Goal: Information Seeking & Learning: Learn about a topic

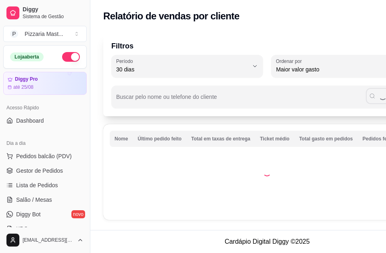
select select "30"
select select "HIGHEST_TOTAL_SPENT_WITH_ORDERS"
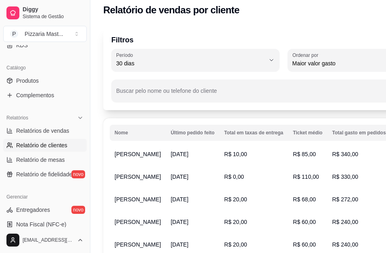
scroll to position [19, 0]
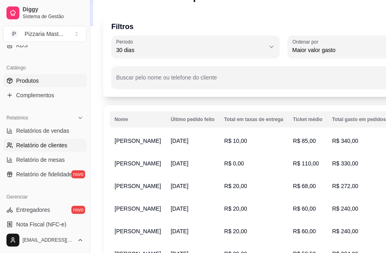
click at [65, 75] on link "Produtos" at bounding box center [45, 80] width 84 height 13
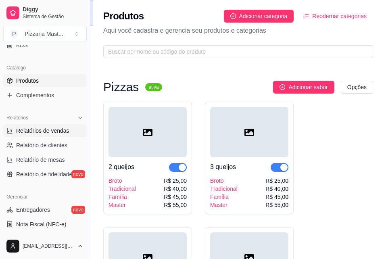
click at [47, 133] on span "Relatórios de vendas" at bounding box center [42, 131] width 53 height 8
select select "ALL"
select select "0"
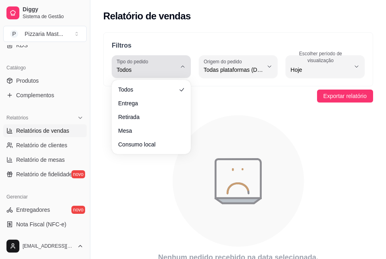
click at [144, 67] on span "Todos" at bounding box center [147, 70] width 60 height 8
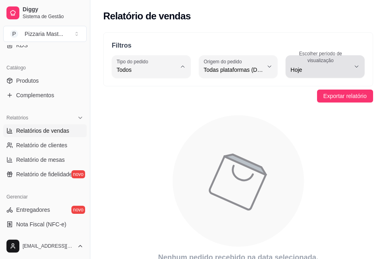
click at [289, 67] on button "Escolher período de visualização Hoje" at bounding box center [325, 66] width 79 height 23
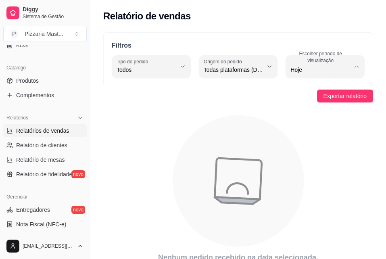
click at [294, 103] on span "Ontem" at bounding box center [322, 102] width 56 height 8
type input "1"
select select "1"
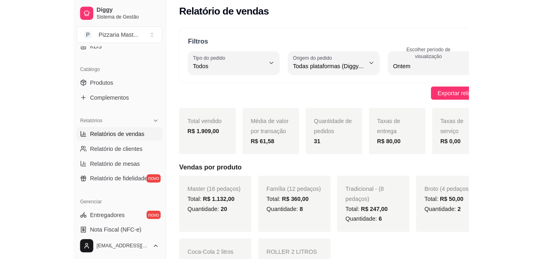
scroll to position [13, 0]
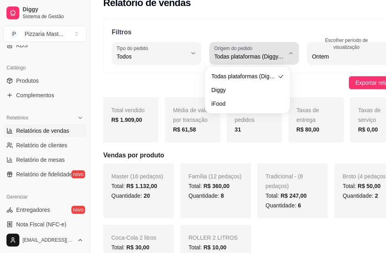
click at [235, 48] on label "Origem do pedido" at bounding box center [234, 48] width 41 height 7
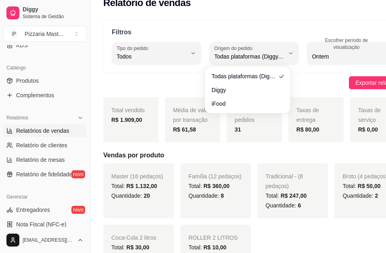
click at [159, 84] on div "Exportar relatório" at bounding box center [254, 82] width 302 height 13
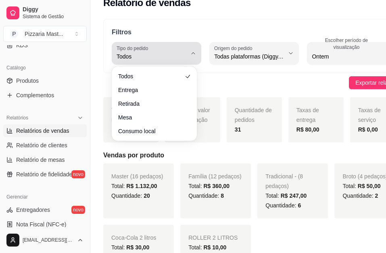
click at [155, 52] on div "Todos" at bounding box center [152, 53] width 70 height 16
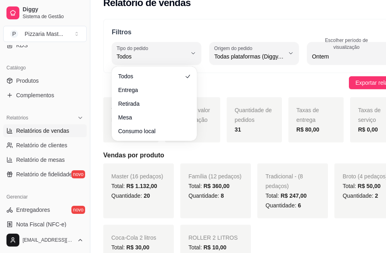
click at [150, 25] on div "Filtros ALL Tipo do pedido Todos Entrega Retirada Mesa Consumo local Tipo do pe…" at bounding box center [254, 46] width 302 height 54
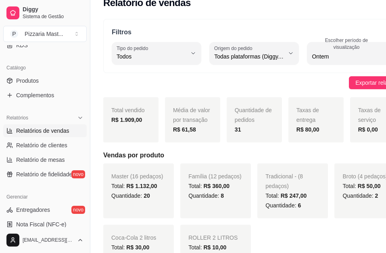
click at [306, 25] on div "Filtros ALL Tipo do pedido Todos Entrega Retirada Mesa Consumo local Tipo do pe…" at bounding box center [254, 46] width 302 height 54
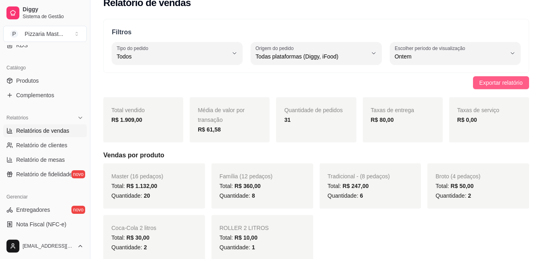
click at [386, 80] on span "Exportar relatório" at bounding box center [500, 82] width 43 height 9
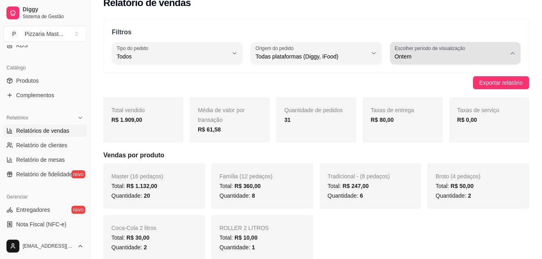
click at [386, 57] on span "Ontem" at bounding box center [450, 56] width 111 height 8
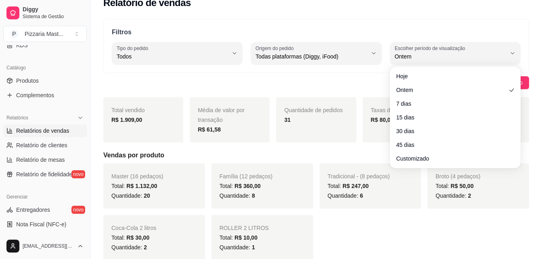
click at [377, 80] on div "Exportar relatório" at bounding box center [316, 82] width 426 height 13
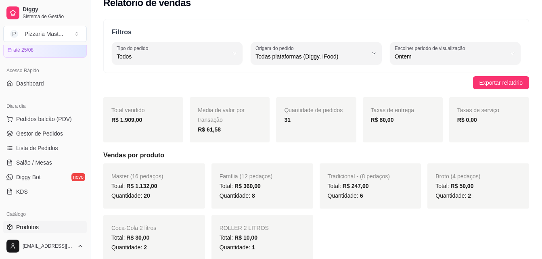
scroll to position [36, 0]
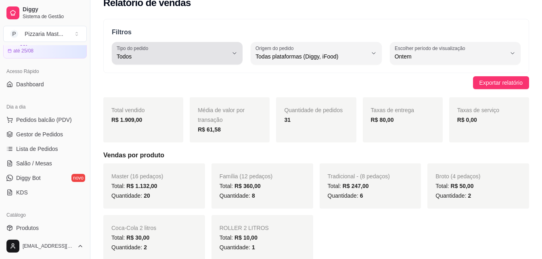
click at [131, 60] on span "Todos" at bounding box center [172, 56] width 111 height 8
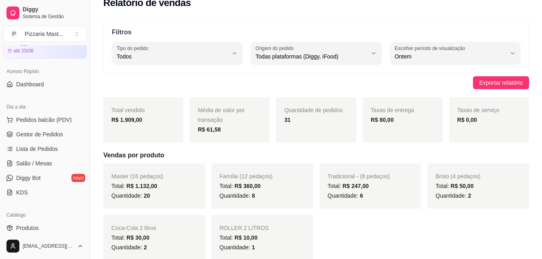
click at [140, 93] on span "Entrega" at bounding box center [173, 89] width 105 height 8
type input "DELIVERY"
select select "DELIVERY"
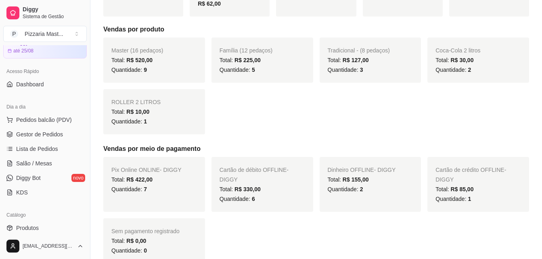
scroll to position [0, 0]
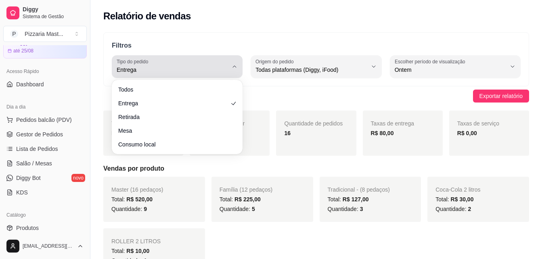
click at [178, 59] on div "Entrega" at bounding box center [172, 67] width 111 height 16
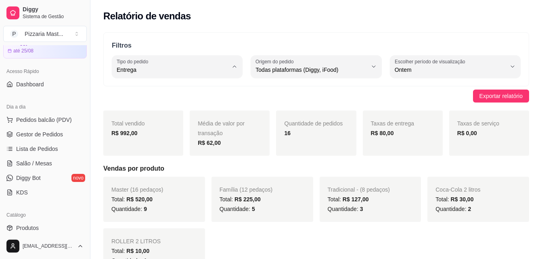
click at [156, 88] on span "Todos" at bounding box center [173, 89] width 105 height 8
type input "ALL"
select select "ALL"
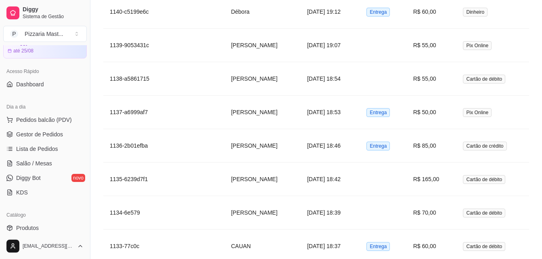
scroll to position [1565, 0]
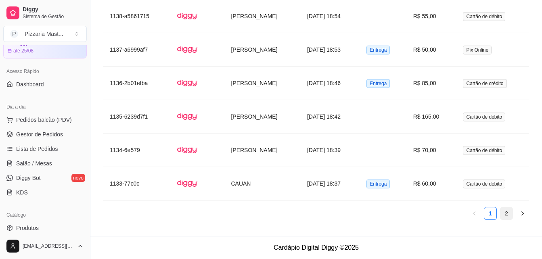
click at [386, 215] on link "2" at bounding box center [506, 213] width 12 height 12
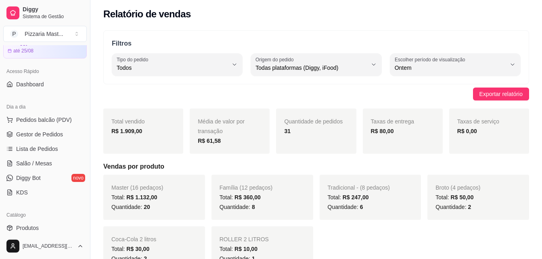
scroll to position [0, 0]
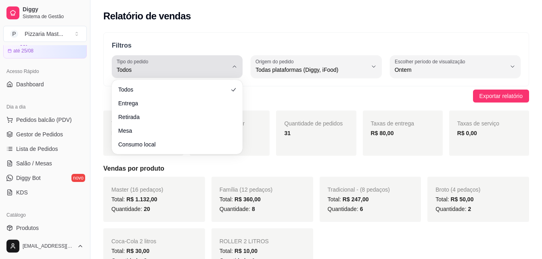
click at [180, 73] on span "Todos" at bounding box center [172, 70] width 111 height 8
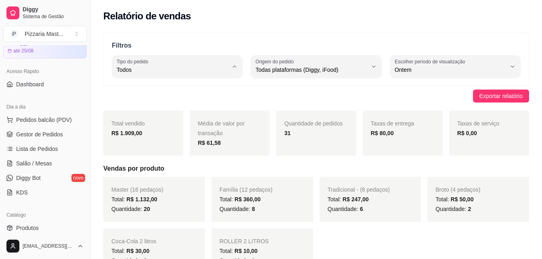
click at [167, 100] on span "Entrega" at bounding box center [173, 102] width 105 height 8
type input "DELIVERY"
select select "DELIVERY"
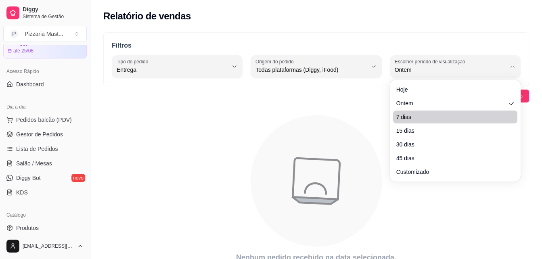
click at [386, 110] on body "Diggy Sistema de Gestão P Pizzaria Mast ... Loja aberta Diggy Pro até 25/08 Ace…" at bounding box center [271, 129] width 542 height 259
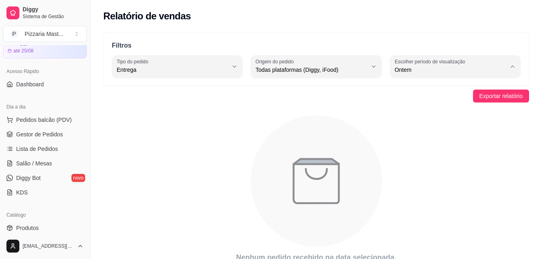
click at [386, 109] on li "Ontem" at bounding box center [454, 102] width 119 height 13
click at [49, 141] on ul "Pedidos balcão (PDV) Gestor de Pedidos Lista de Pedidos Salão / Mesas Diggy Bot…" at bounding box center [45, 156] width 84 height 86
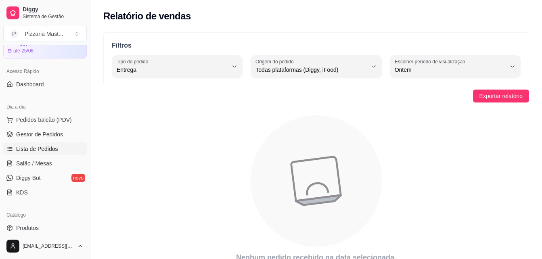
click at [49, 146] on span "Lista de Pedidos" at bounding box center [37, 149] width 42 height 8
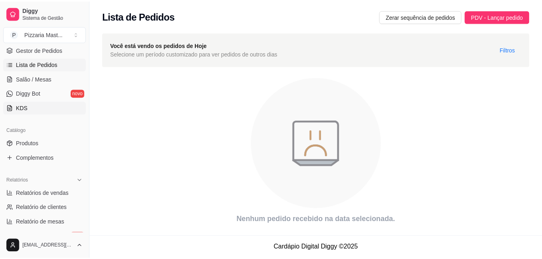
scroll to position [121, 0]
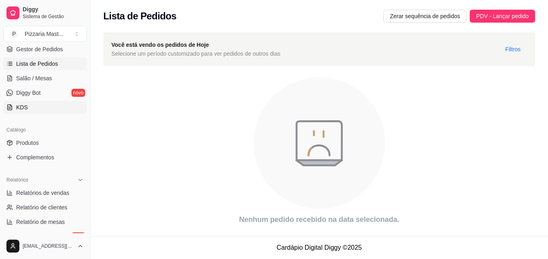
click at [62, 193] on span "Relatórios de vendas" at bounding box center [42, 193] width 53 height 8
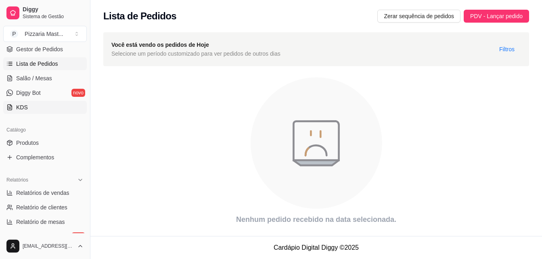
select select "ALL"
select select "0"
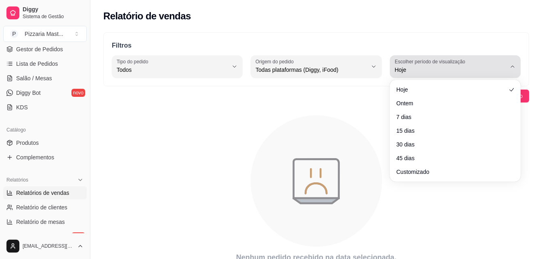
click at [386, 56] on button "Escolher período de visualização Hoje" at bounding box center [455, 66] width 131 height 23
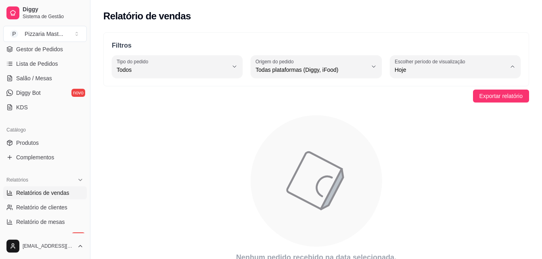
click at [386, 100] on span "Ontem" at bounding box center [450, 102] width 105 height 8
type input "1"
select select "1"
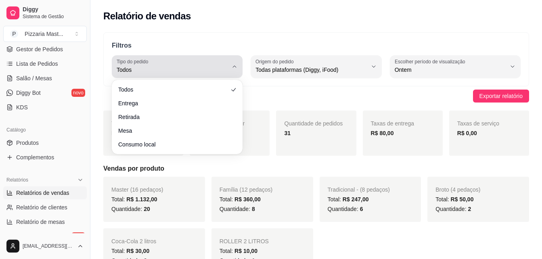
click at [209, 65] on div "Todos" at bounding box center [172, 67] width 111 height 16
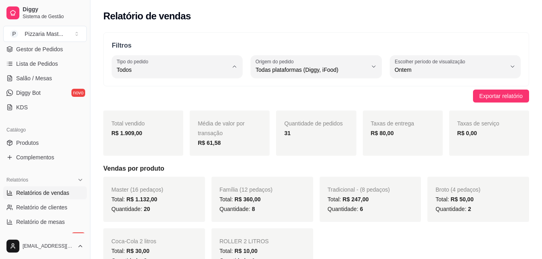
click at [178, 102] on span "Entrega" at bounding box center [173, 102] width 105 height 8
type input "DELIVERY"
select select "DELIVERY"
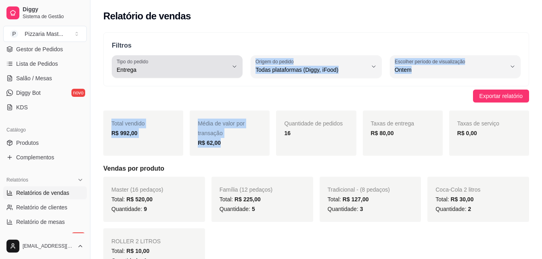
drag, startPoint x: 275, startPoint y: 113, endPoint x: 192, endPoint y: 73, distance: 92.0
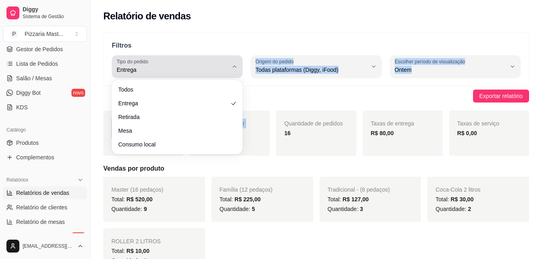
click at [192, 73] on span "Entrega" at bounding box center [172, 70] width 111 height 8
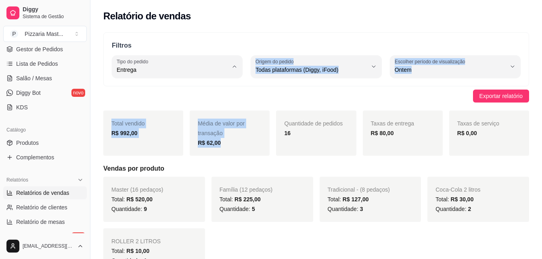
click at [152, 115] on span "Retirada" at bounding box center [173, 116] width 105 height 8
type input "PICKUP"
select select "PICKUP"
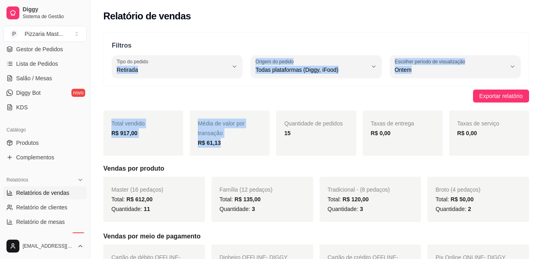
click at [149, 90] on div "Exportar relatório" at bounding box center [316, 96] width 426 height 13
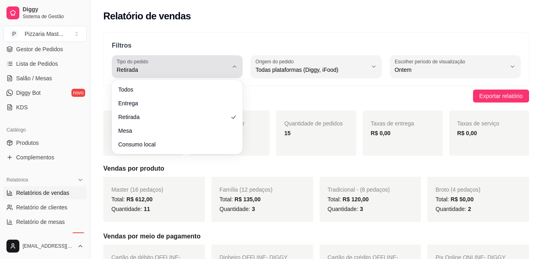
click at [140, 66] on span "Retirada" at bounding box center [172, 70] width 111 height 8
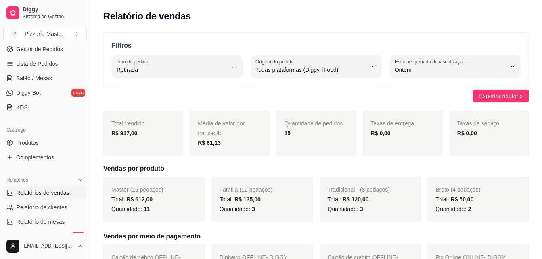
click at [137, 89] on span "Todos" at bounding box center [173, 89] width 105 height 8
type input "ALL"
select select "ALL"
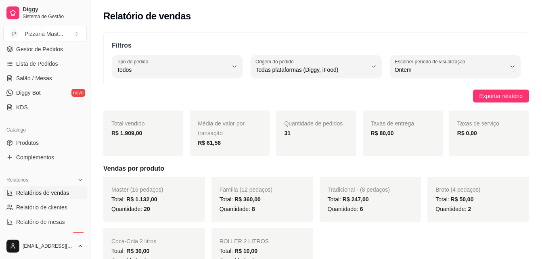
click at [125, 140] on div "Total vendido R$ 1.909,00" at bounding box center [143, 133] width 80 height 45
click at [163, 179] on div "Master (16 pedaços) Total: R$ 1.132,00 Quantidade: 20" at bounding box center [154, 199] width 102 height 45
click at [19, 69] on link "Lista de Pedidos" at bounding box center [45, 63] width 84 height 13
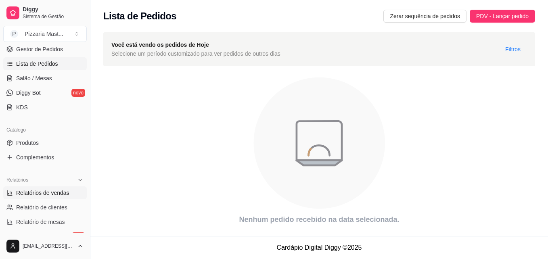
click at [50, 191] on span "Relatórios de vendas" at bounding box center [42, 193] width 53 height 8
select select "ALL"
select select "0"
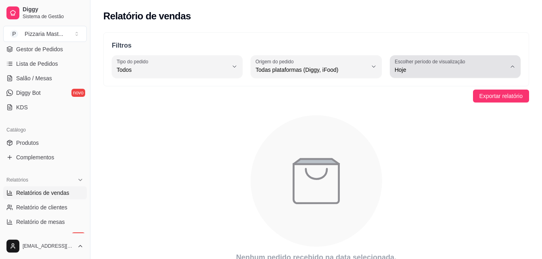
click at [386, 66] on span "Hoje" at bounding box center [450, 70] width 111 height 8
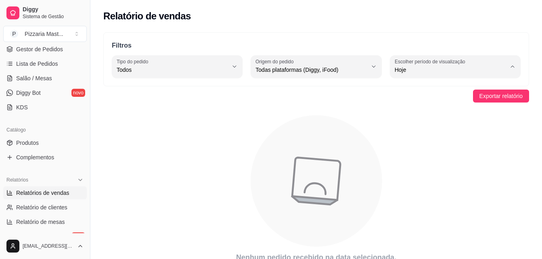
click at [386, 105] on span "Ontem" at bounding box center [450, 102] width 105 height 8
type input "1"
select select "1"
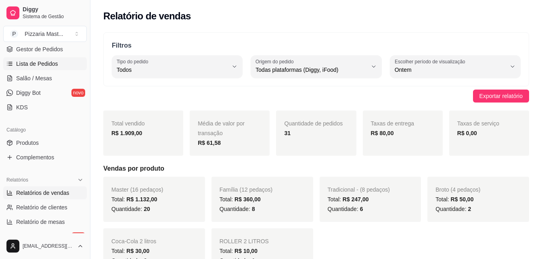
click at [21, 67] on span "Lista de Pedidos" at bounding box center [37, 64] width 42 height 8
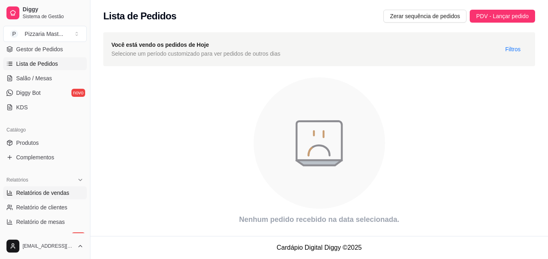
click at [37, 196] on span "Relatórios de vendas" at bounding box center [42, 193] width 53 height 8
select select "ALL"
select select "0"
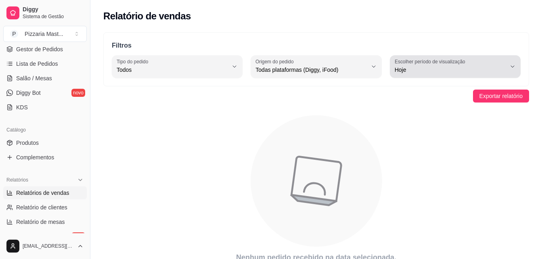
click at [386, 65] on label "Escolher período de visualização" at bounding box center [431, 61] width 73 height 7
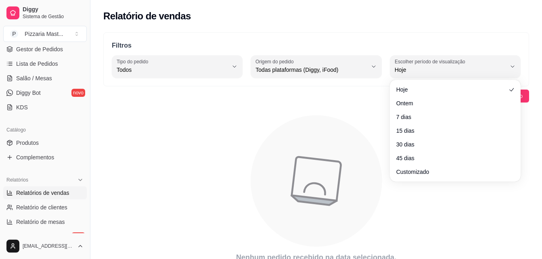
click at [374, 106] on div "Filtros ALL Tipo do pedido Todos Entrega Retirada Mesa Consumo local Tipo do pe…" at bounding box center [315, 149] width 451 height 245
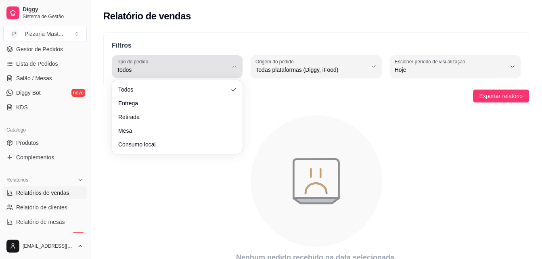
click at [228, 74] on button "Tipo do pedido Todos" at bounding box center [177, 66] width 131 height 23
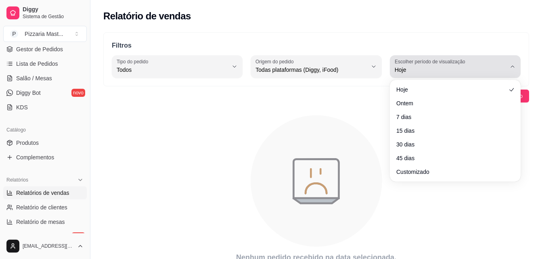
click at [386, 62] on label "Escolher período de visualização" at bounding box center [431, 61] width 73 height 7
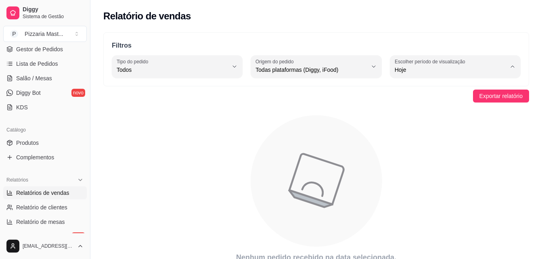
click at [386, 111] on li "7 dias" at bounding box center [454, 115] width 119 height 13
type input "7"
select select "7"
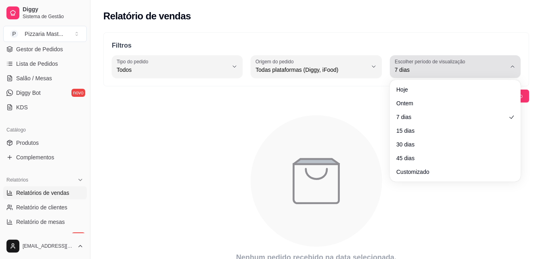
click at [386, 68] on span "7 dias" at bounding box center [450, 70] width 111 height 8
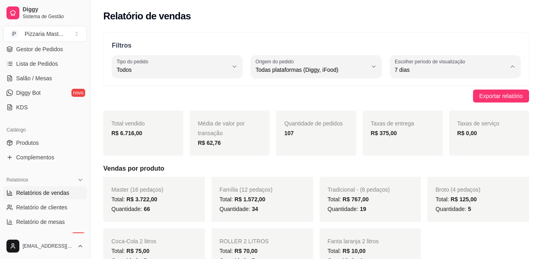
click at [386, 105] on span "Ontem" at bounding box center [450, 102] width 105 height 8
type input "1"
select select "1"
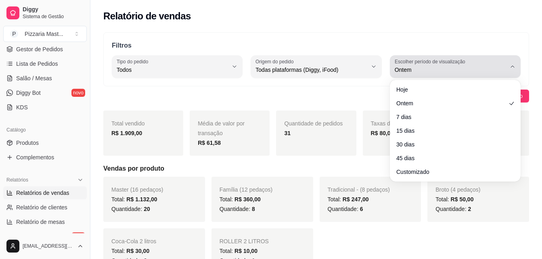
click at [386, 73] on span "Ontem" at bounding box center [450, 70] width 111 height 8
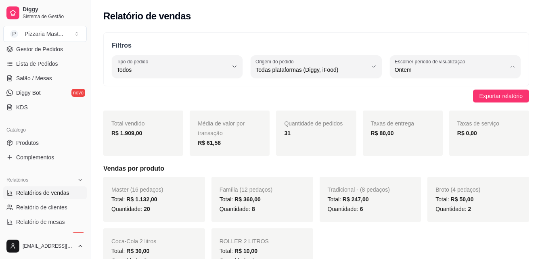
click at [386, 100] on span "Ontem" at bounding box center [450, 102] width 105 height 8
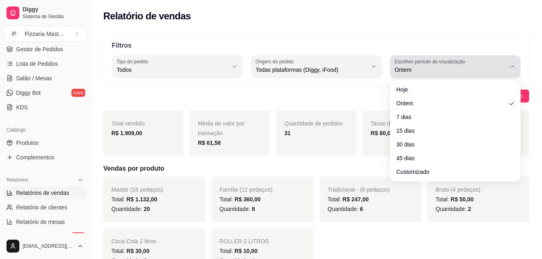
click at [386, 71] on span "Ontem" at bounding box center [450, 70] width 111 height 8
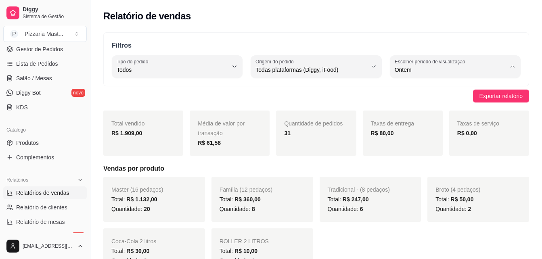
click at [386, 114] on span "7 dias" at bounding box center [450, 116] width 105 height 8
type input "7"
select select "7"
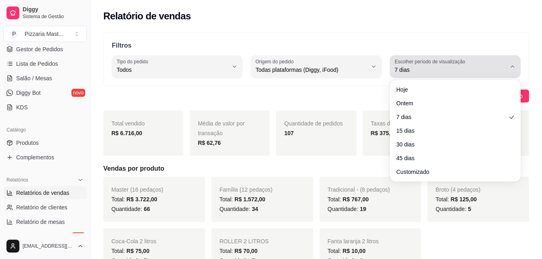
click at [386, 71] on button "Escolher período de visualização 7 dias" at bounding box center [455, 66] width 131 height 23
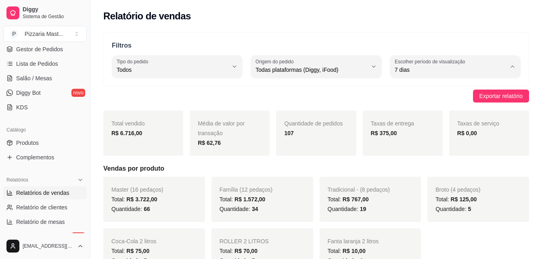
click at [386, 126] on li "15 dias" at bounding box center [454, 129] width 119 height 13
type input "15"
select select "15"
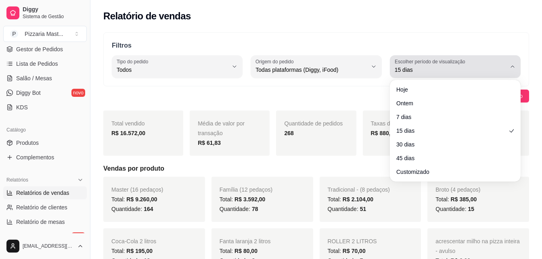
click at [386, 71] on span "15 dias" at bounding box center [450, 70] width 111 height 8
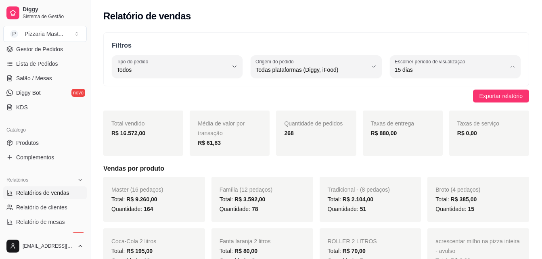
click at [386, 142] on span "30 dias" at bounding box center [450, 142] width 105 height 8
type input "30"
select select "30"
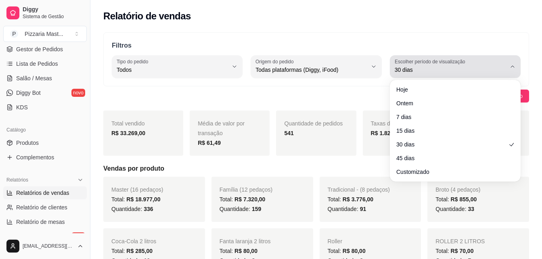
click at [386, 73] on span "30 dias" at bounding box center [450, 70] width 111 height 8
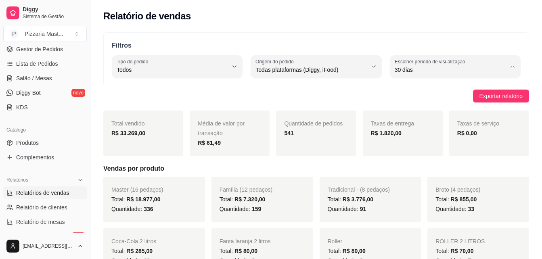
click at [386, 92] on span "Hoje" at bounding box center [450, 89] width 105 height 8
type input "0"
select select "0"
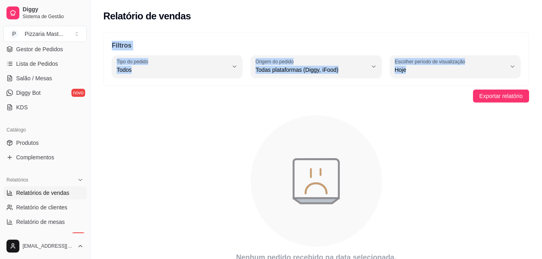
drag, startPoint x: 406, startPoint y: 92, endPoint x: 547, endPoint y: -28, distance: 184.8
click at [386, 0] on html "Diggy Sistema de Gestão P Pizzaria Mast ... Loja aberta Diggy Pro até 25/08 Ace…" at bounding box center [271, 129] width 542 height 259
